Goal: Information Seeking & Learning: Learn about a topic

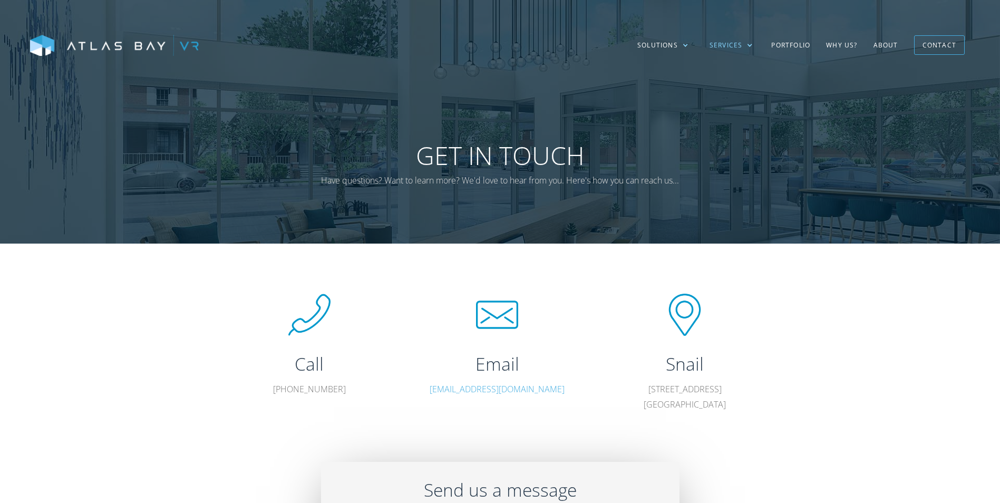
click at [734, 44] on div "Services" at bounding box center [726, 45] width 33 height 9
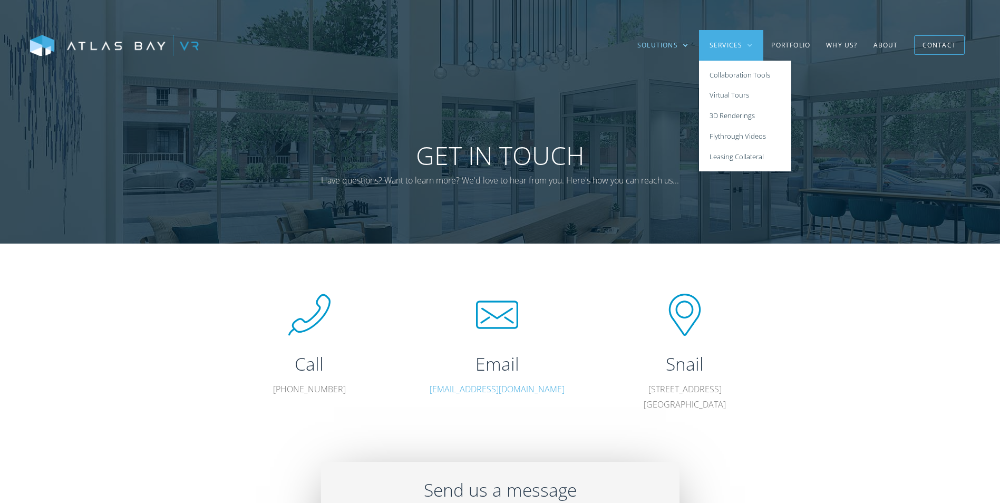
click at [674, 41] on div "Solutions" at bounding box center [657, 45] width 41 height 9
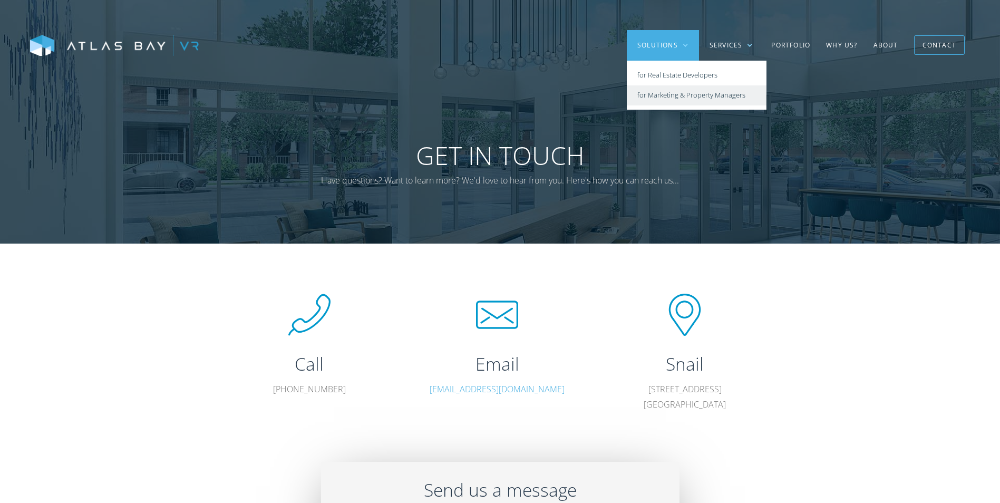
click at [693, 98] on link "for Marketing & Property Managers" at bounding box center [697, 95] width 140 height 21
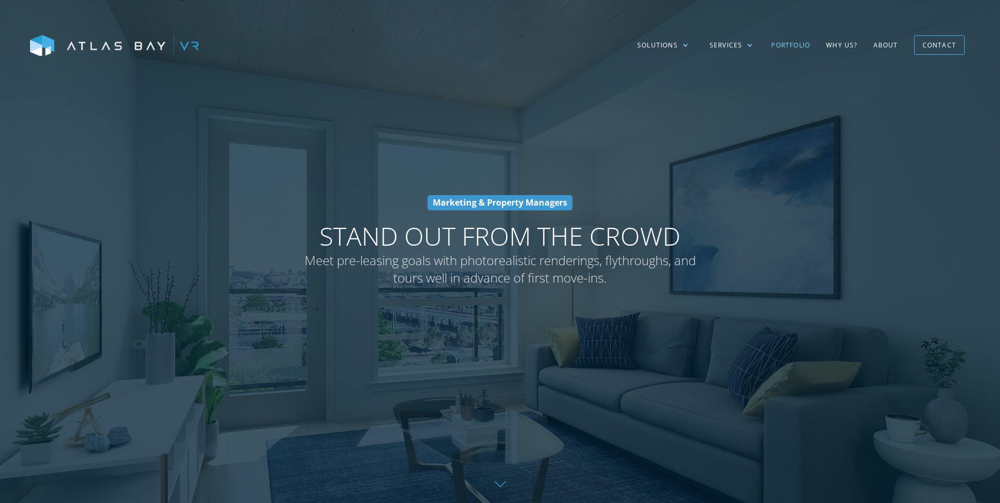
click at [796, 43] on link "Portfolio" at bounding box center [790, 45] width 55 height 31
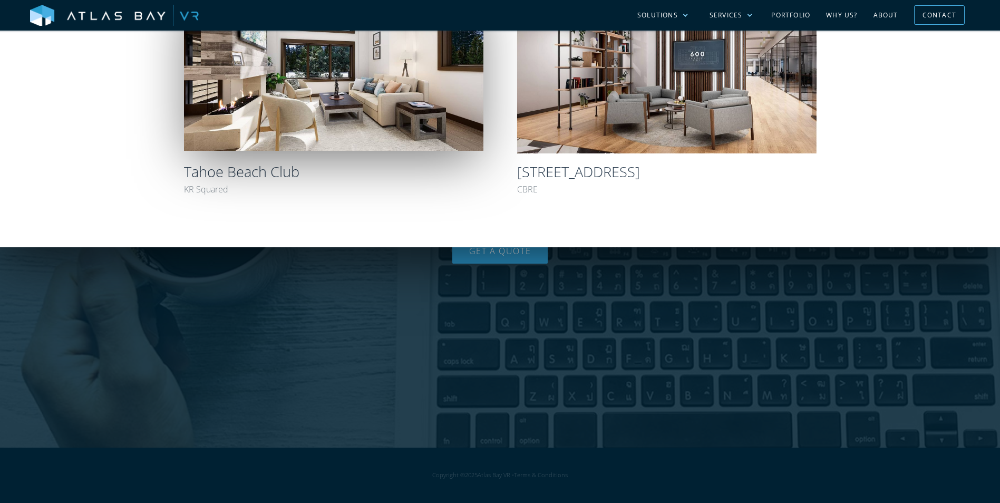
scroll to position [474, 0]
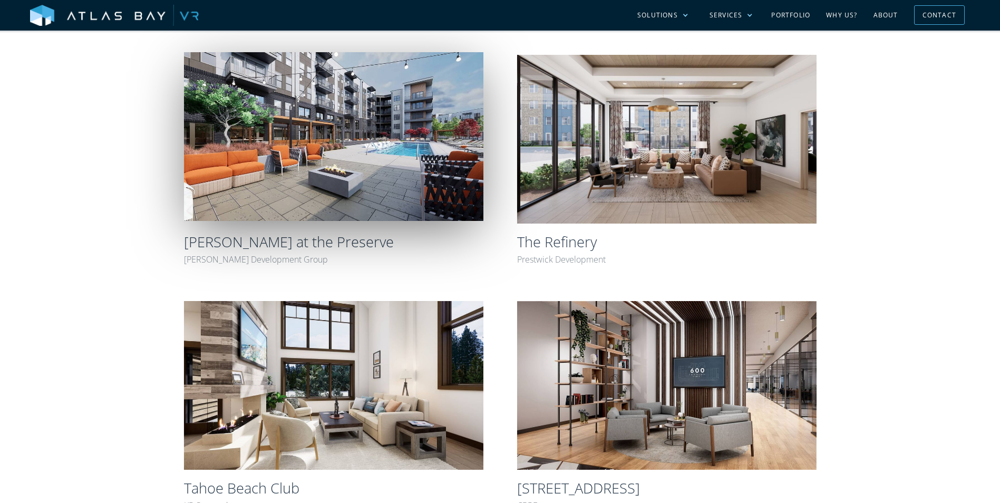
click at [363, 149] on img at bounding box center [333, 136] width 299 height 169
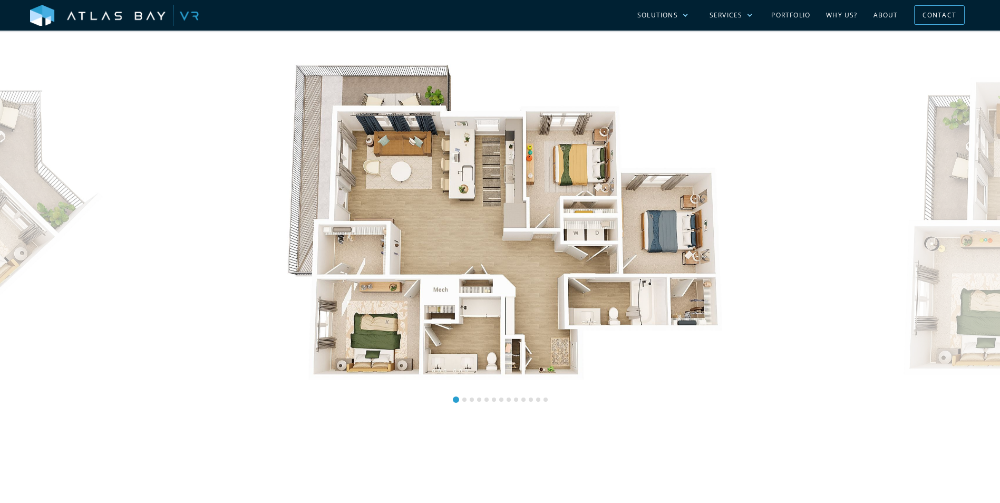
scroll to position [949, 0]
